Goal: Use online tool/utility: Utilize a website feature to perform a specific function

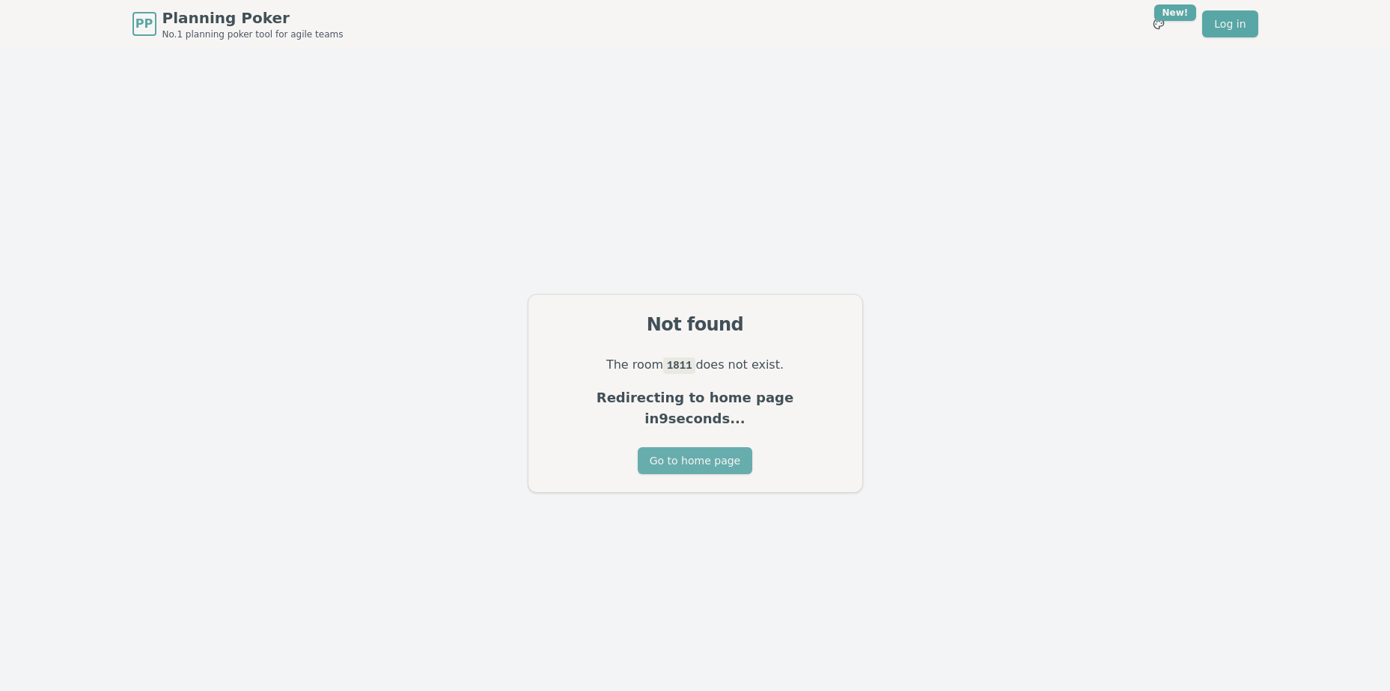
click at [694, 456] on button "Go to home page" at bounding box center [695, 461] width 114 height 27
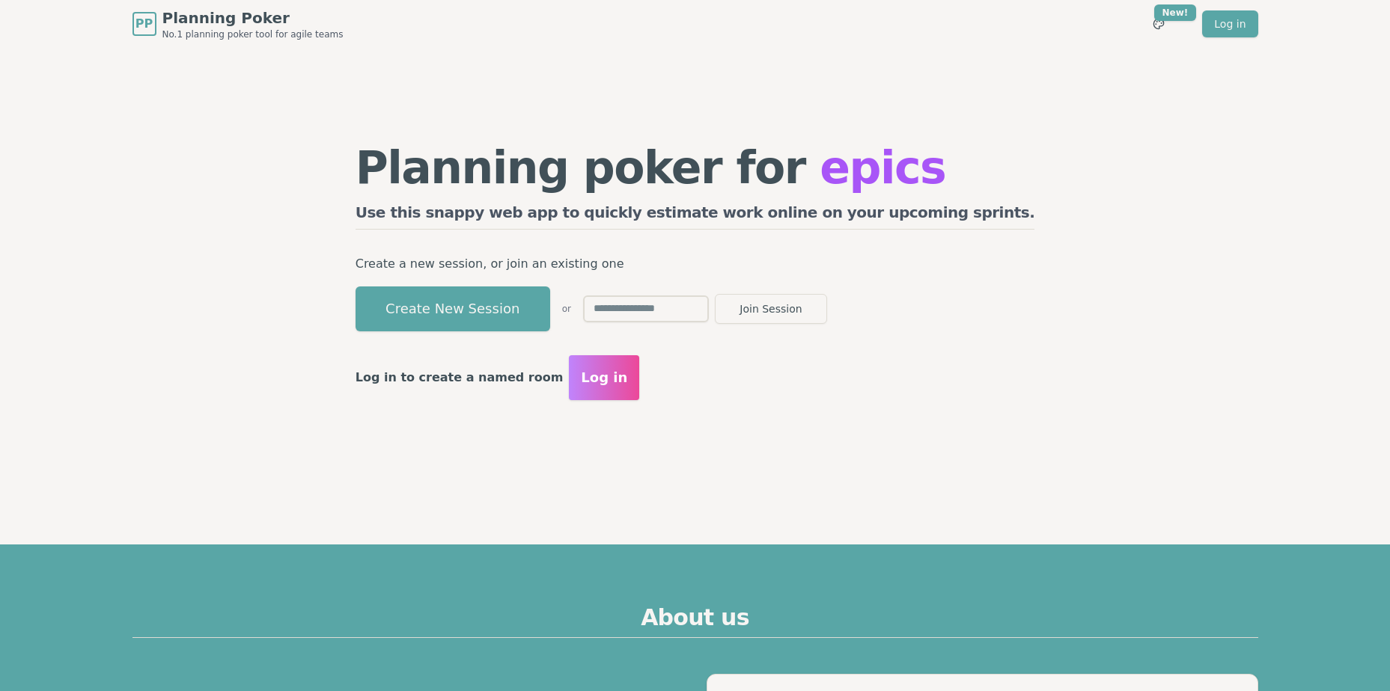
click at [709, 313] on input "text" at bounding box center [646, 309] width 126 height 27
click at [549, 314] on button "Create New Session" at bounding box center [452, 309] width 195 height 45
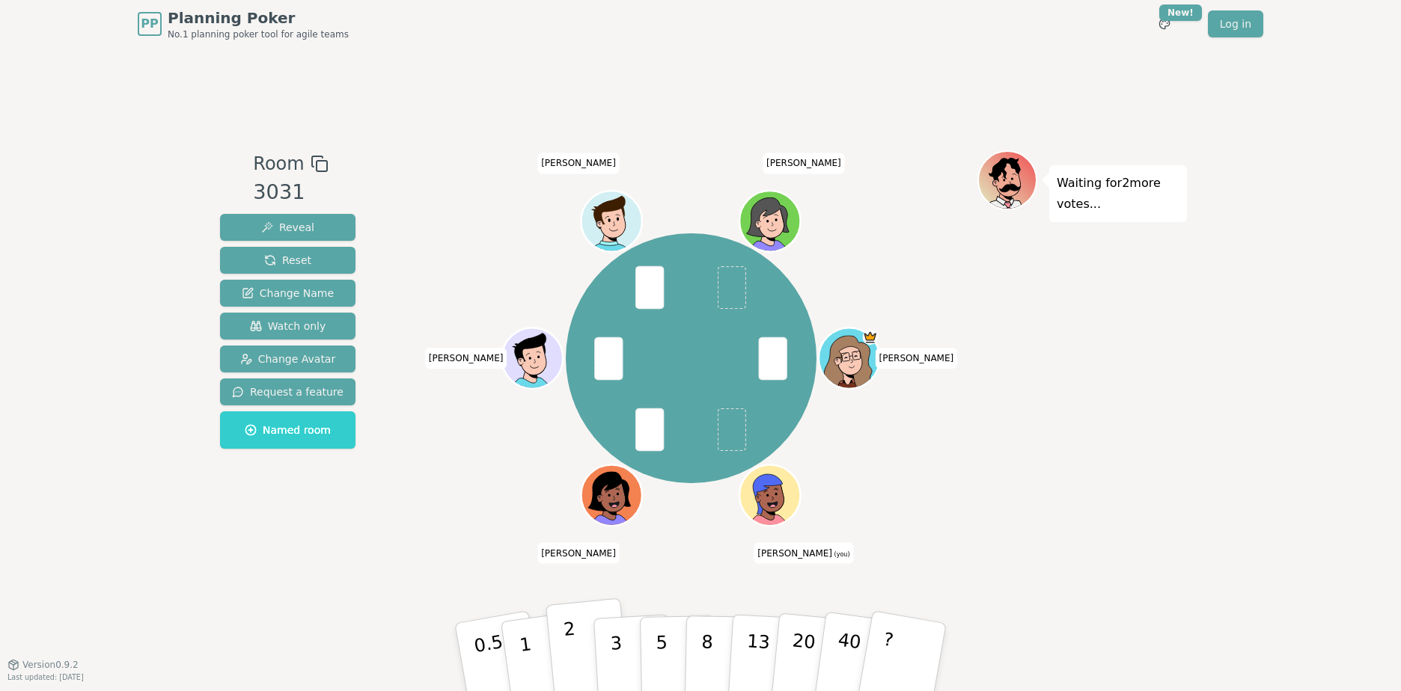
click at [566, 644] on p "2" at bounding box center [572, 660] width 19 height 82
click at [526, 650] on p "1" at bounding box center [527, 660] width 22 height 82
click at [562, 658] on button "2" at bounding box center [588, 658] width 85 height 119
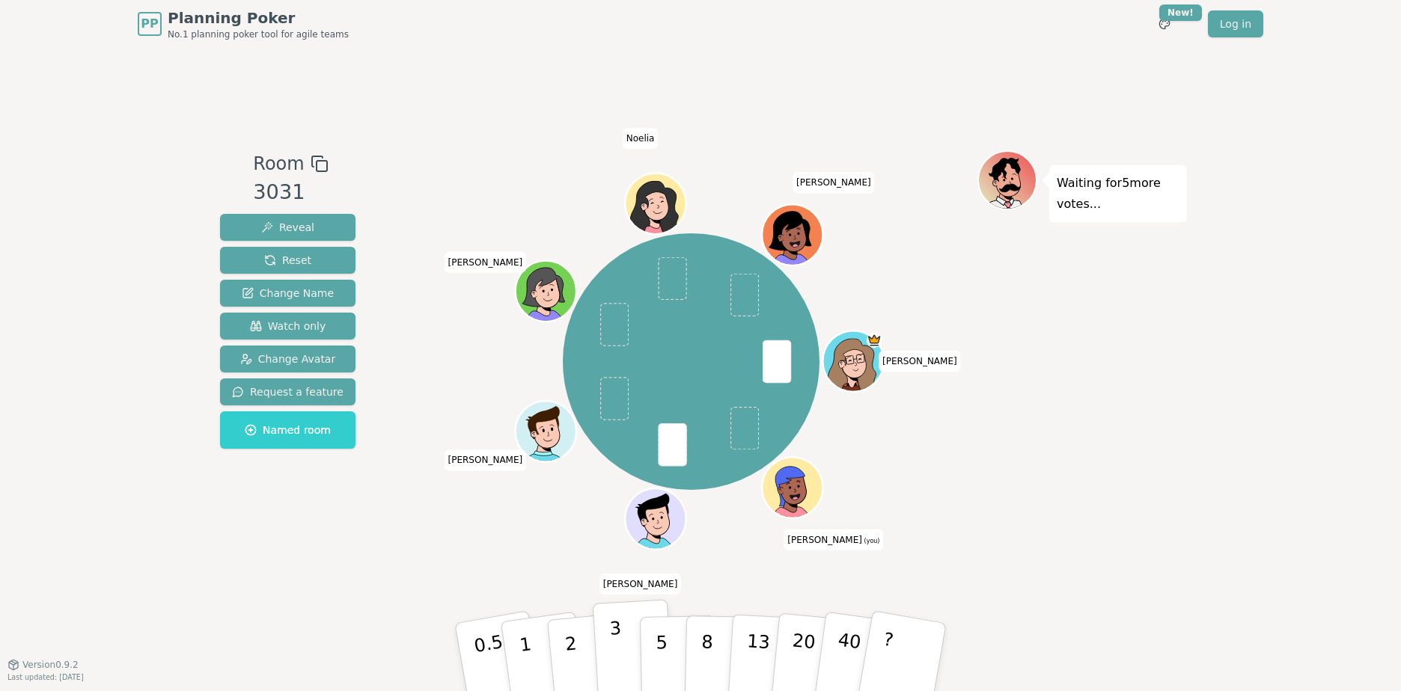
click at [618, 653] on p "3" at bounding box center [617, 659] width 16 height 82
click at [569, 559] on div "Yannick Alex (you) Esther Maciej Inge Noelia Anne" at bounding box center [691, 356] width 572 height 412
click at [613, 641] on p "3" at bounding box center [617, 659] width 16 height 82
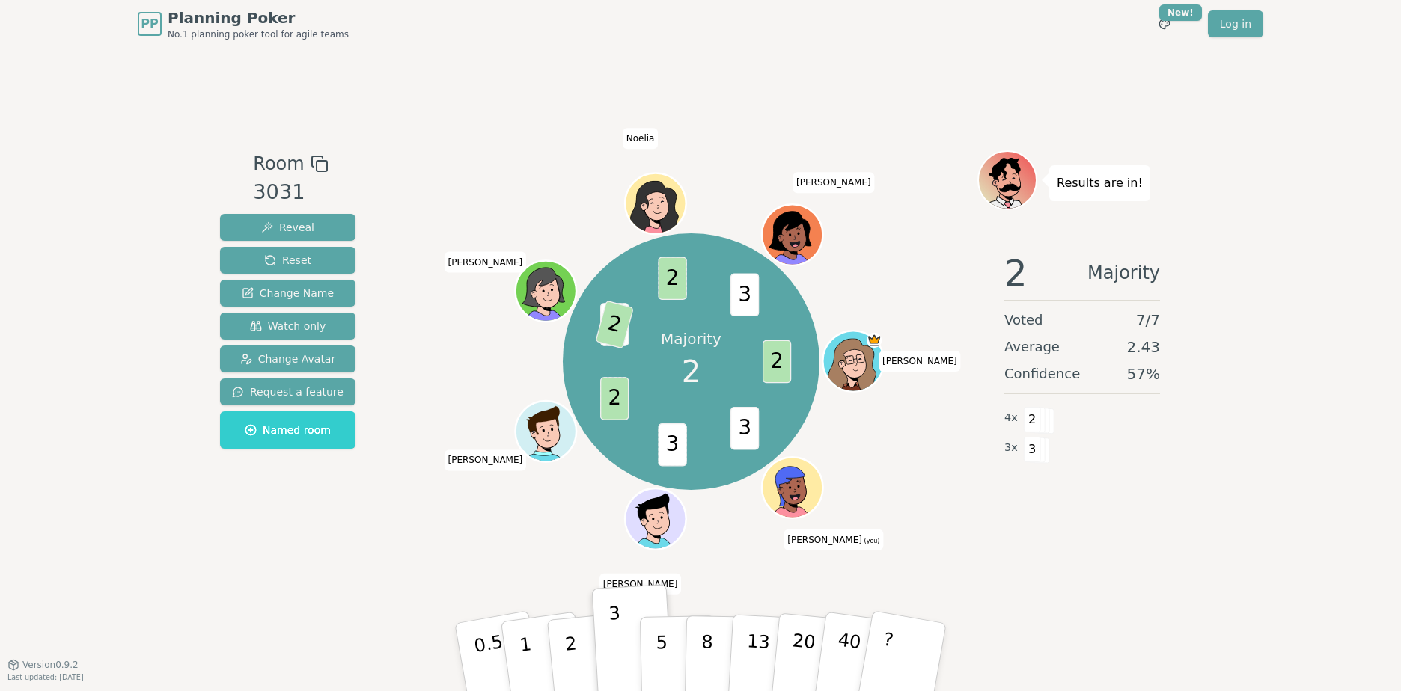
drag, startPoint x: 575, startPoint y: 630, endPoint x: 409, endPoint y: 435, distance: 256.9
click at [409, 435] on div "Room 3031 Reveal Reset Change Name Watch only Change Avatar Request a feature N…" at bounding box center [700, 356] width 973 height 412
drag, startPoint x: 290, startPoint y: 261, endPoint x: 413, endPoint y: 272, distance: 123.9
click at [413, 272] on div "Room 3031 Reveal Reset Change Name Watch only Change Avatar Request a feature N…" at bounding box center [700, 356] width 973 height 412
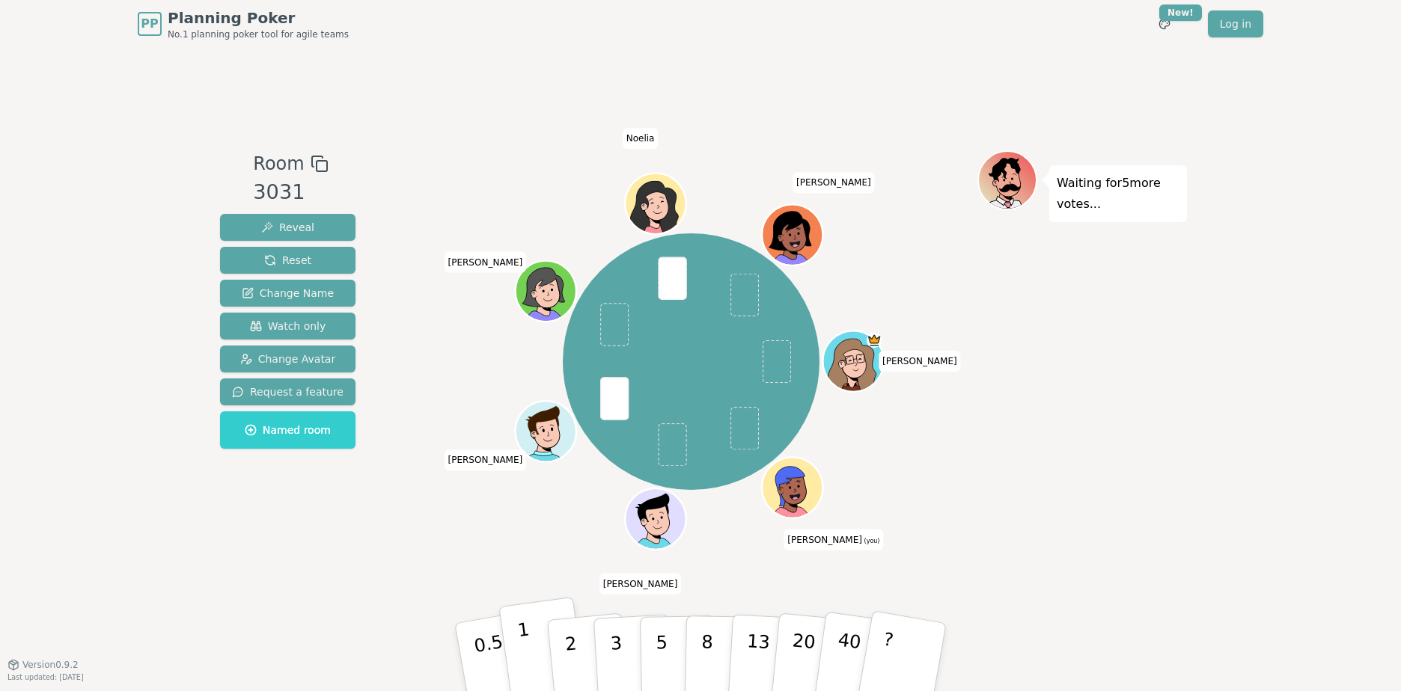
click at [549, 656] on button "1" at bounding box center [542, 657] width 89 height 121
click at [564, 656] on button "2" at bounding box center [588, 658] width 85 height 119
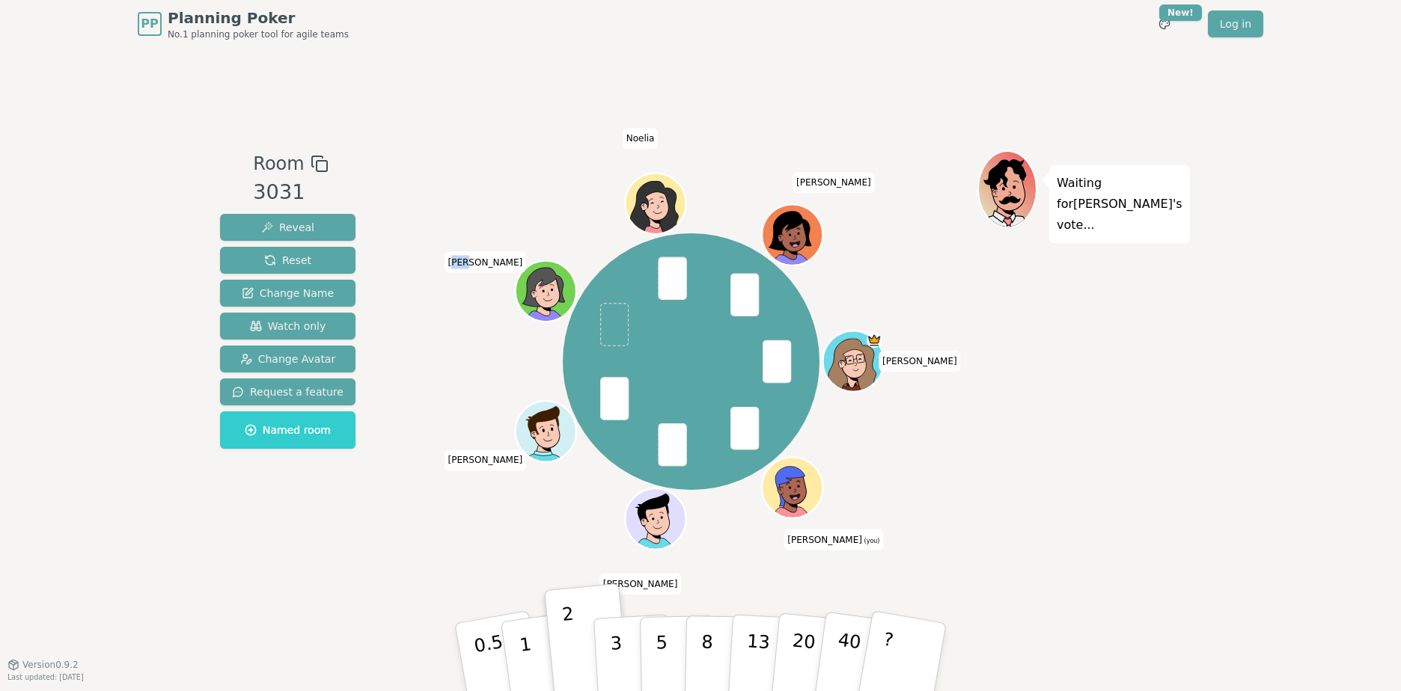
drag, startPoint x: 478, startPoint y: 263, endPoint x: 496, endPoint y: 268, distance: 18.7
click at [496, 268] on span "Inge" at bounding box center [486, 262] width 82 height 21
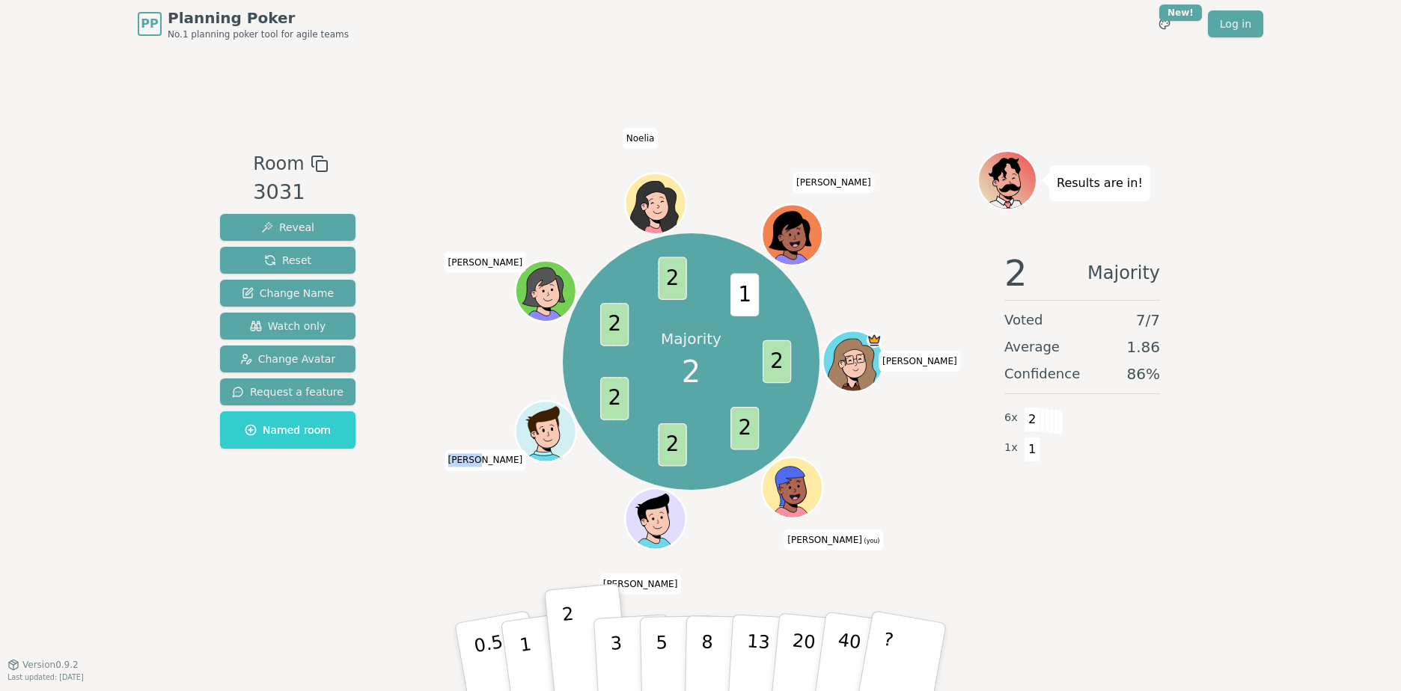
drag, startPoint x: 471, startPoint y: 465, endPoint x: 498, endPoint y: 464, distance: 26.2
click at [498, 464] on span "Maciej" at bounding box center [486, 461] width 82 height 21
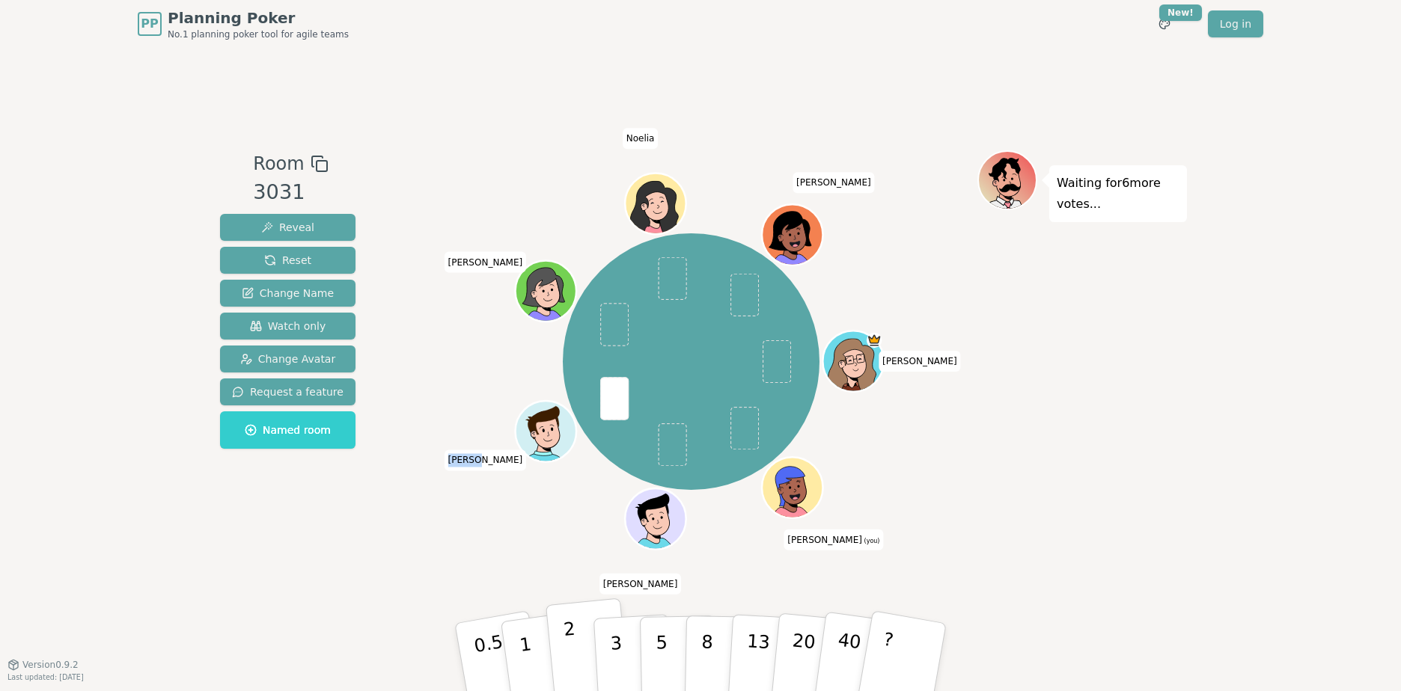
click at [566, 668] on button "2" at bounding box center [588, 658] width 85 height 119
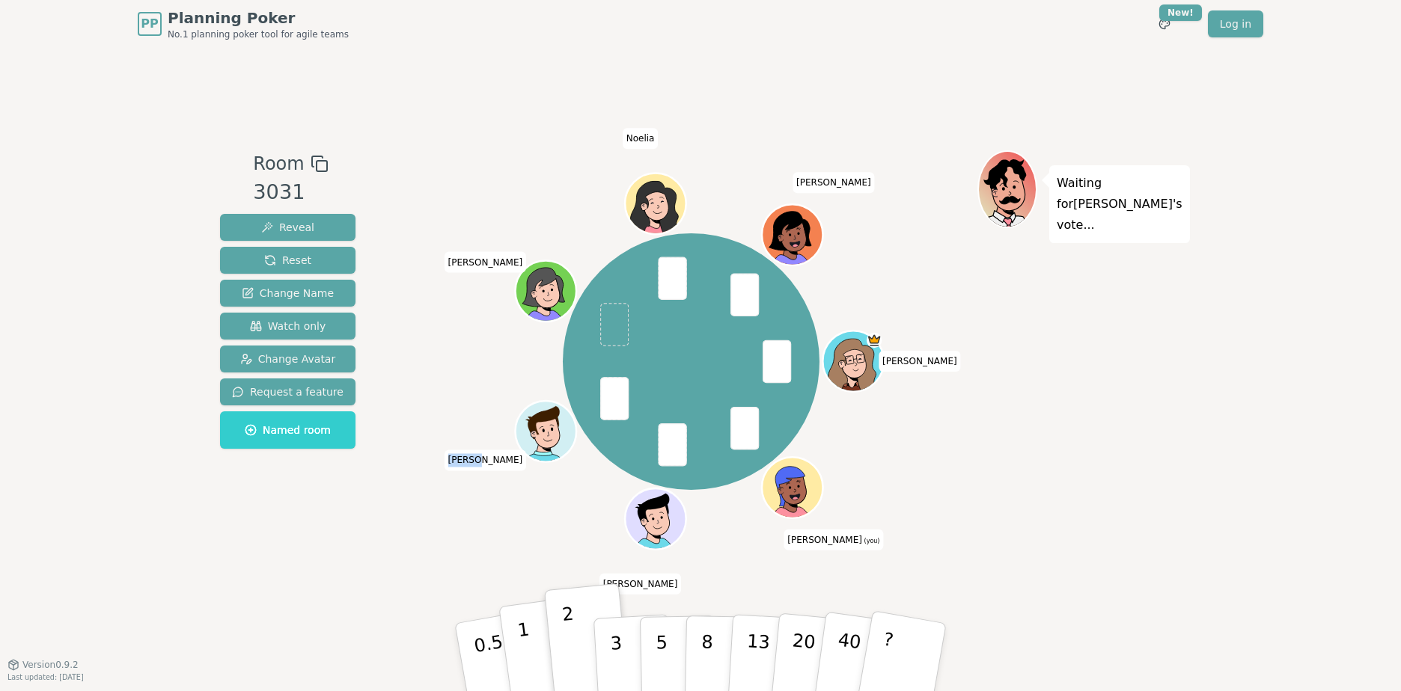
click at [544, 662] on button "1" at bounding box center [542, 657] width 89 height 121
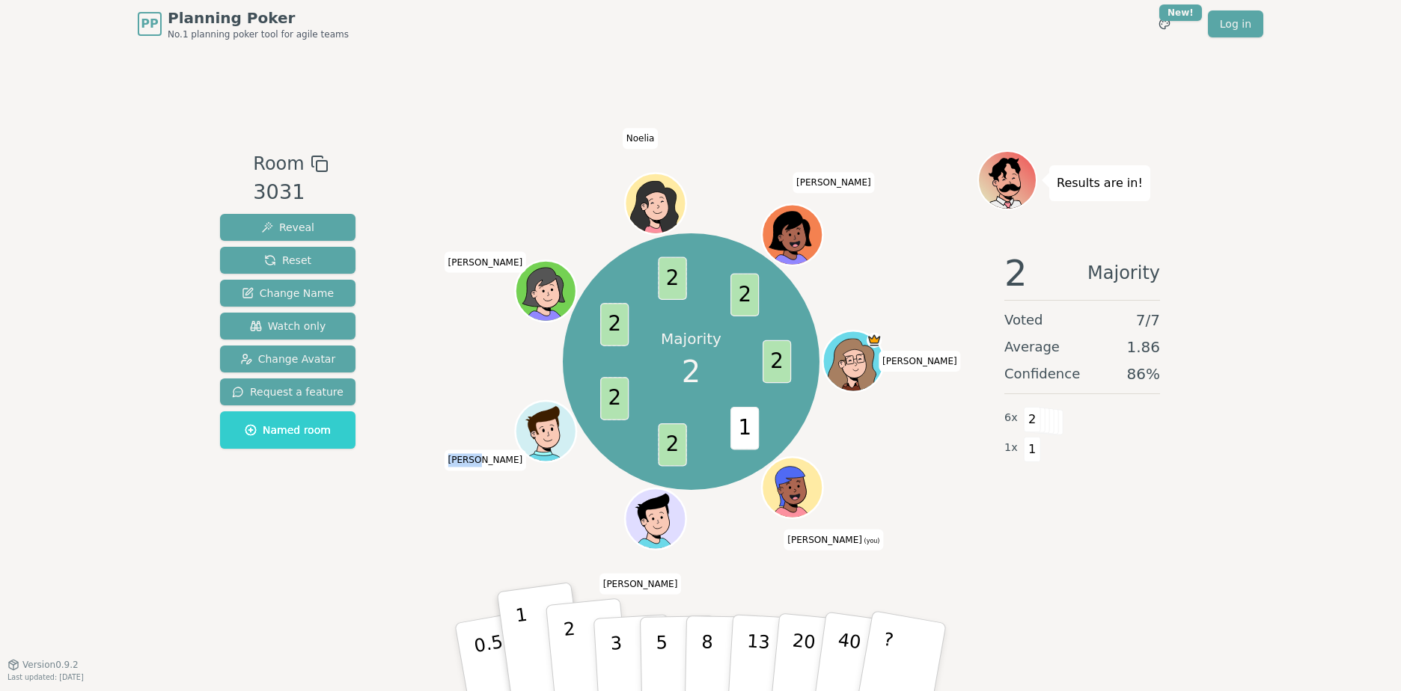
click at [568, 670] on p "2" at bounding box center [572, 660] width 19 height 82
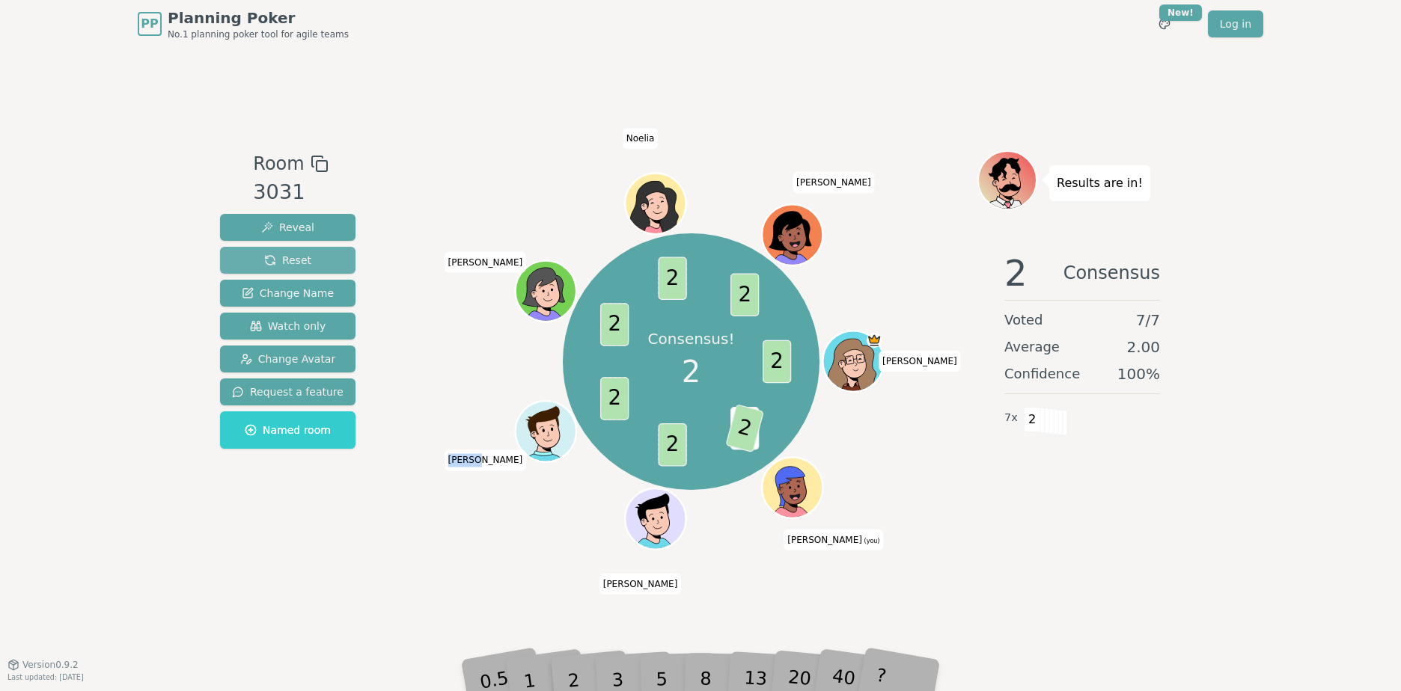
click at [313, 260] on button "Reset" at bounding box center [287, 260] width 135 height 27
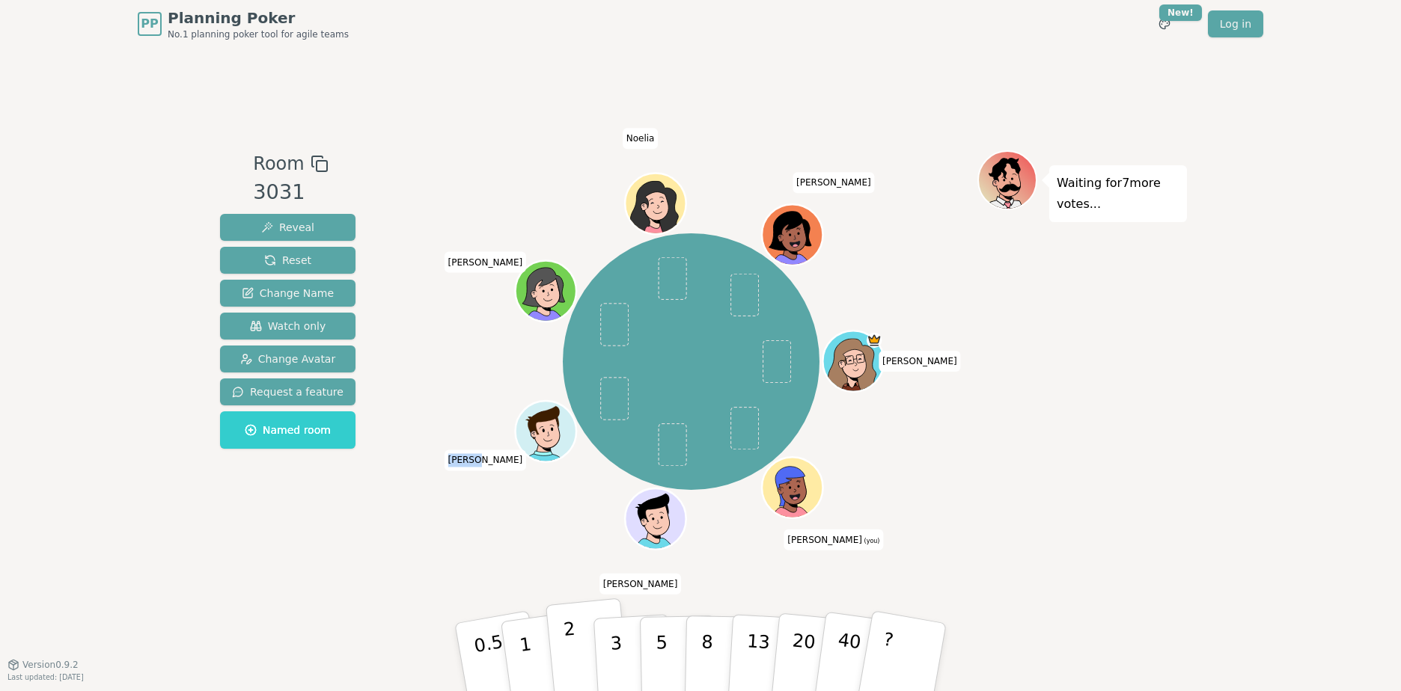
click at [574, 667] on p "2" at bounding box center [572, 660] width 19 height 82
